Goal: Information Seeking & Learning: Check status

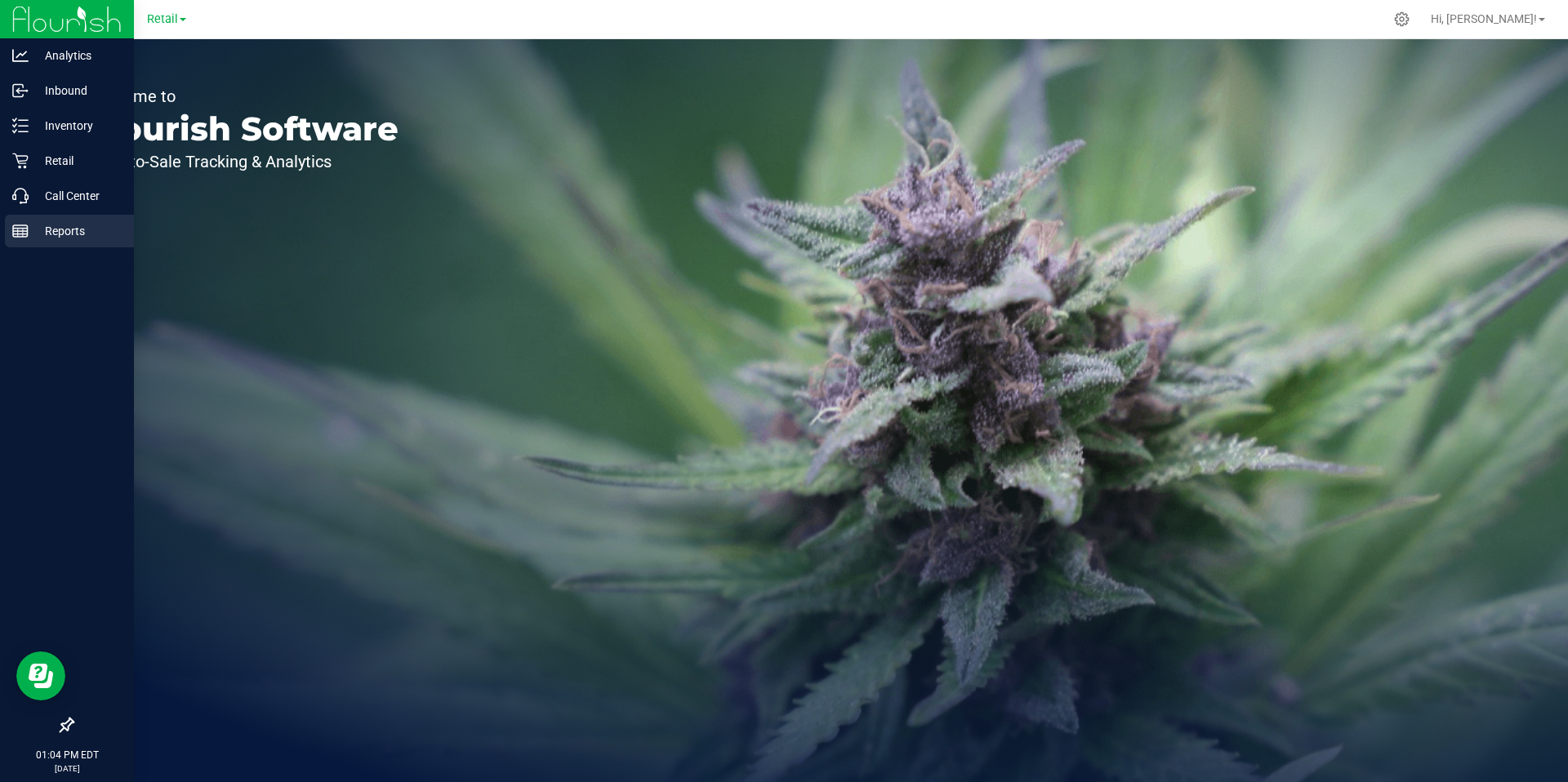
click at [24, 232] on icon at bounding box center [20, 231] width 16 height 16
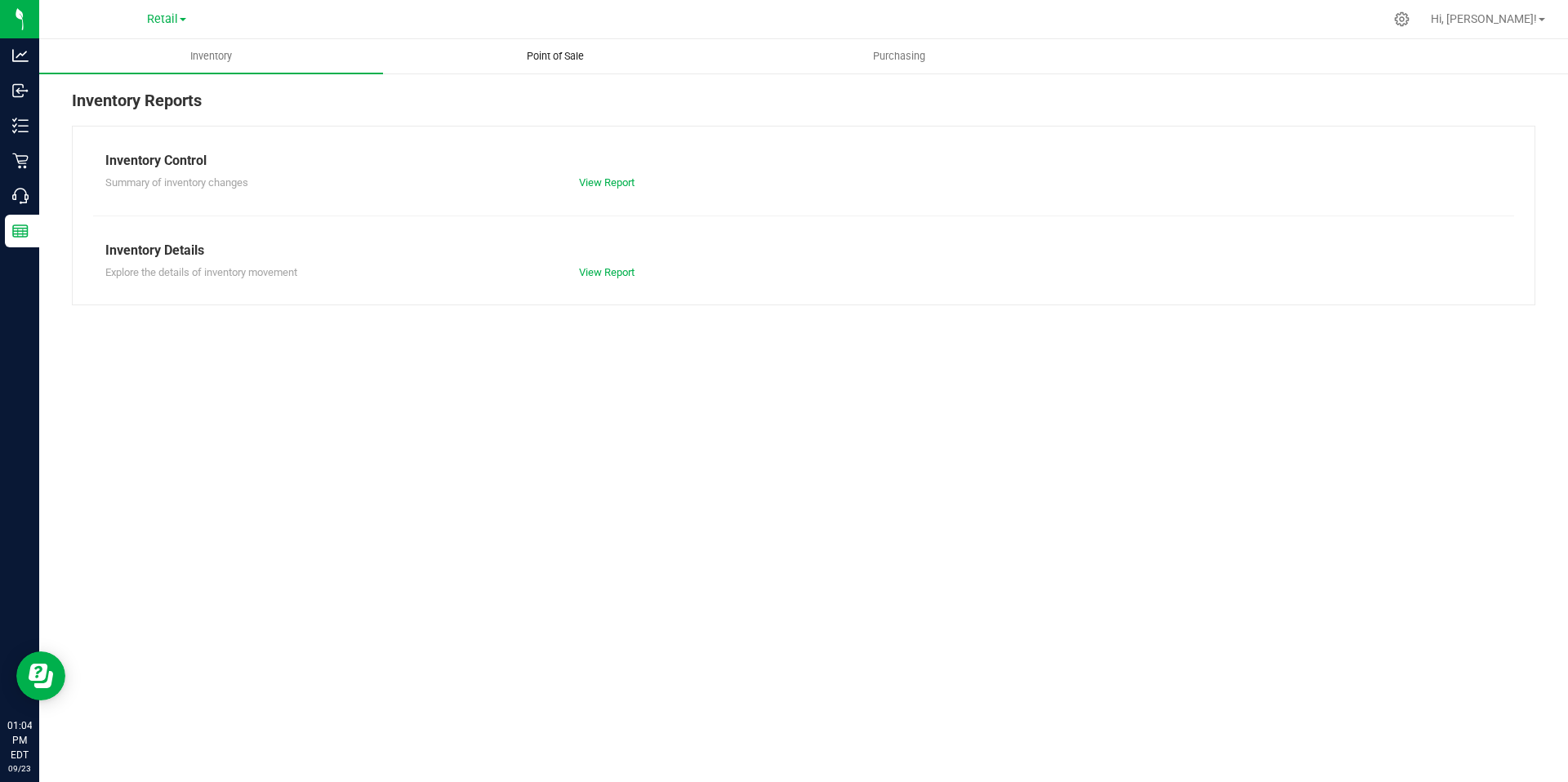
click at [556, 59] on span "Point of Sale" at bounding box center [555, 56] width 101 height 15
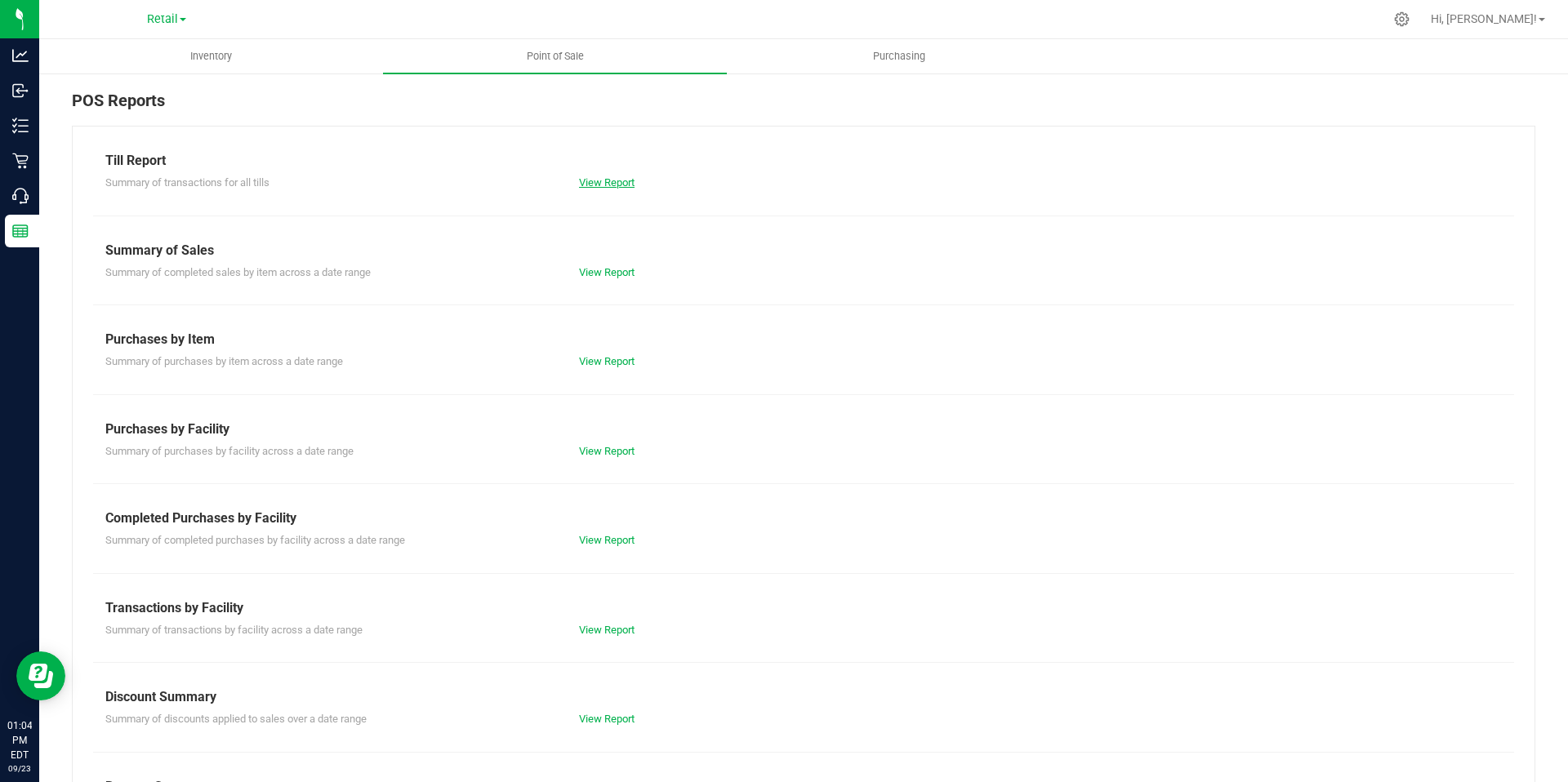
click at [612, 179] on link "View Report" at bounding box center [607, 182] width 56 height 12
